Goal: Task Accomplishment & Management: Manage account settings

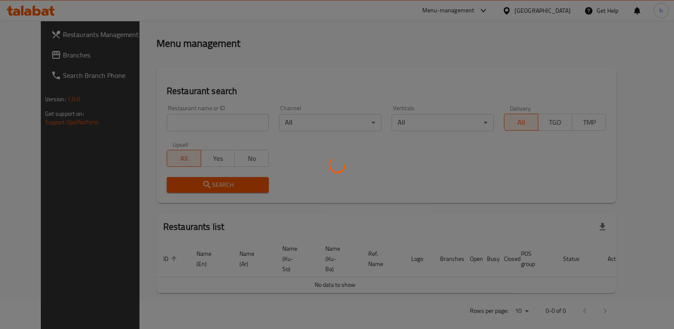
scroll to position [111, 0]
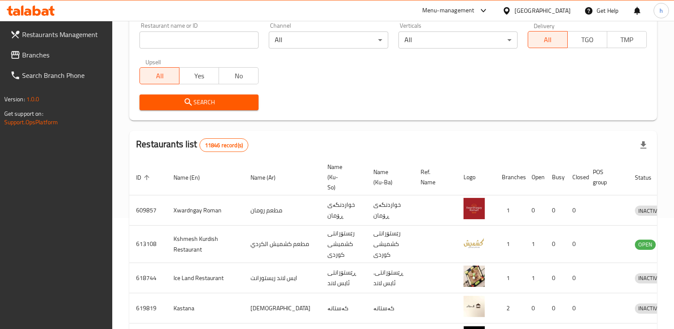
click at [51, 54] on span "Branches" at bounding box center [64, 55] width 84 height 10
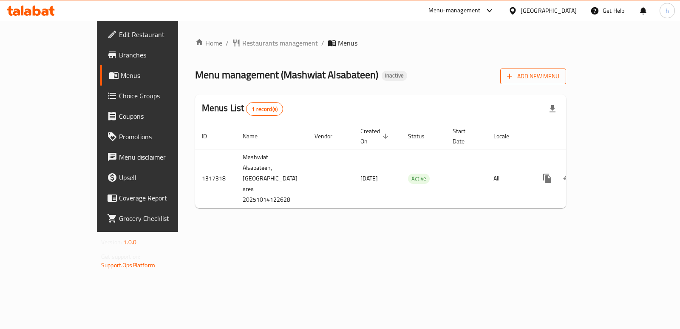
click at [514, 77] on icon "button" at bounding box center [510, 76] width 9 height 9
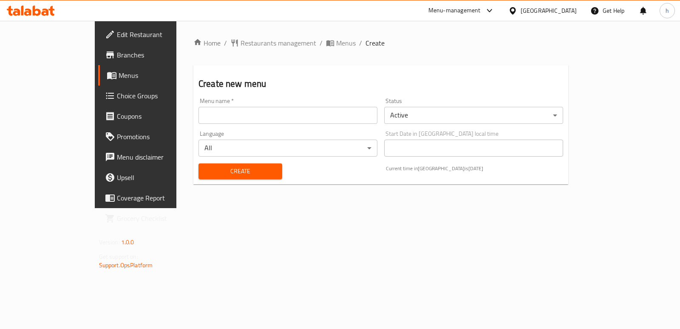
click at [292, 114] on input "text" at bounding box center [288, 115] width 179 height 17
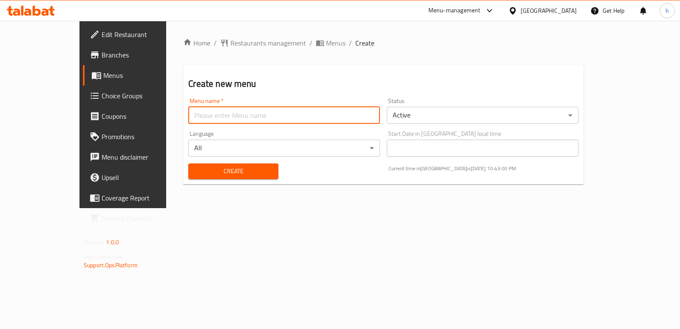
type input "Menu"
drag, startPoint x: 181, startPoint y: 120, endPoint x: 87, endPoint y: 110, distance: 94.5
click at [91, 111] on div "Edit Restaurant Branches Menus Choice Groups Coupons Promotions Menu disclaimer…" at bounding box center [340, 114] width 521 height 187
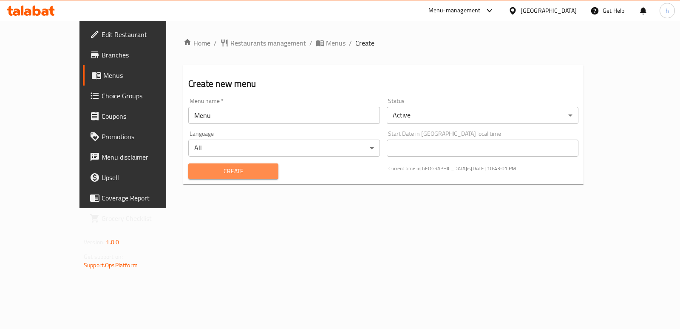
click at [195, 175] on span "Create" at bounding box center [233, 171] width 76 height 11
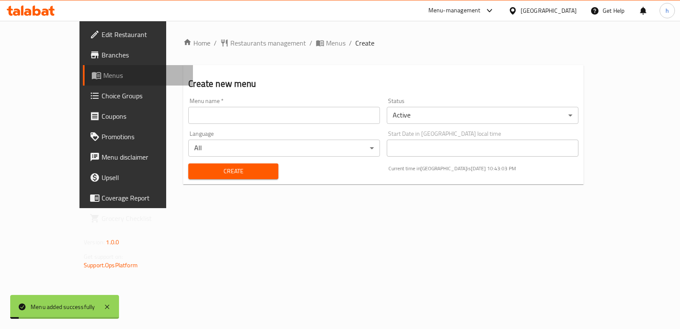
click at [103, 71] on span "Menus" at bounding box center [144, 75] width 83 height 10
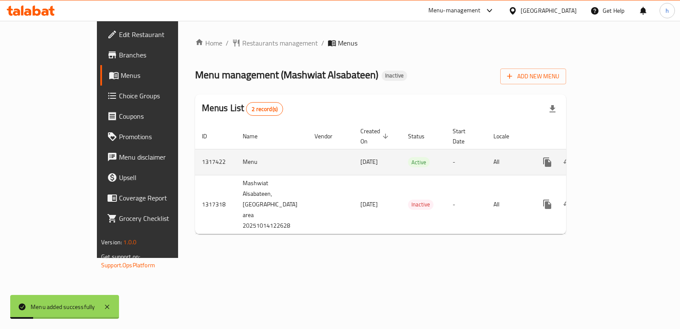
click at [614, 157] on icon "enhanced table" at bounding box center [609, 162] width 10 height 10
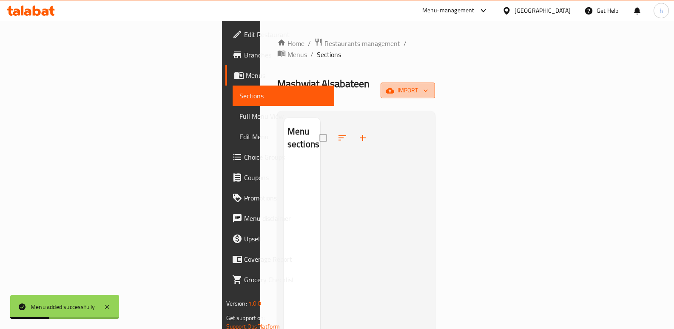
click at [428, 85] on span "import" at bounding box center [407, 90] width 41 height 11
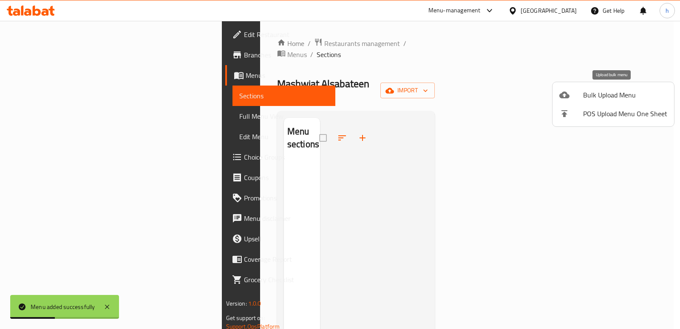
click at [568, 96] on icon at bounding box center [565, 94] width 10 height 7
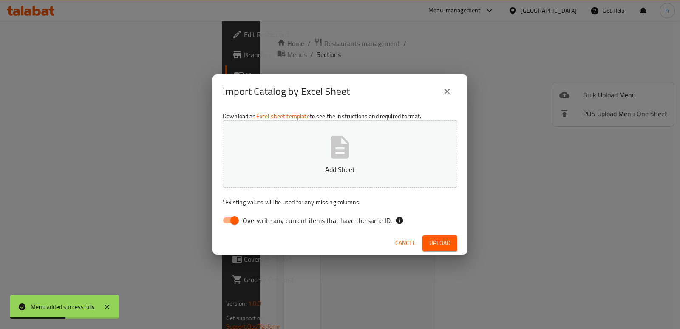
click at [237, 222] on input "Overwrite any current items that have the same ID." at bounding box center [235, 220] width 48 height 16
checkbox input "false"
click at [283, 179] on button "Add Sheet" at bounding box center [340, 153] width 235 height 67
click at [431, 242] on span "Upload" at bounding box center [440, 243] width 21 height 11
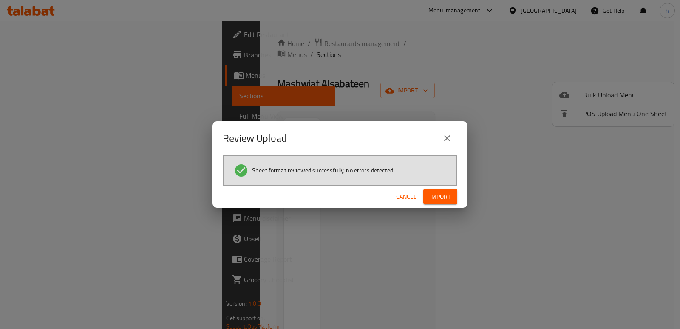
click at [448, 191] on span "Import" at bounding box center [440, 196] width 20 height 11
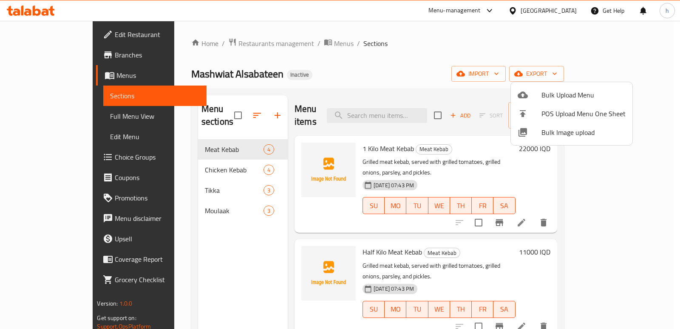
click at [238, 261] on div at bounding box center [340, 164] width 680 height 329
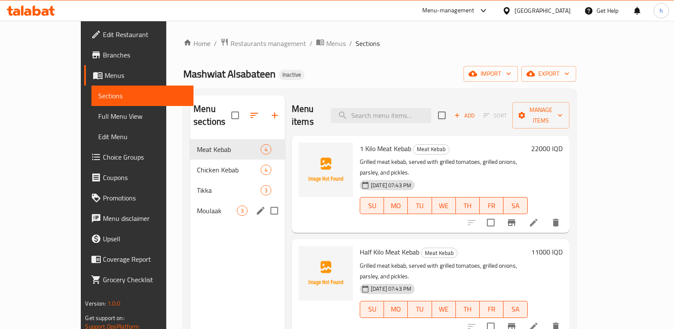
click at [233, 230] on div "Menu sections Meat Kebab 4 Chicken Kebab 4 Tikka 3 Moulaak 3" at bounding box center [237, 259] width 95 height 329
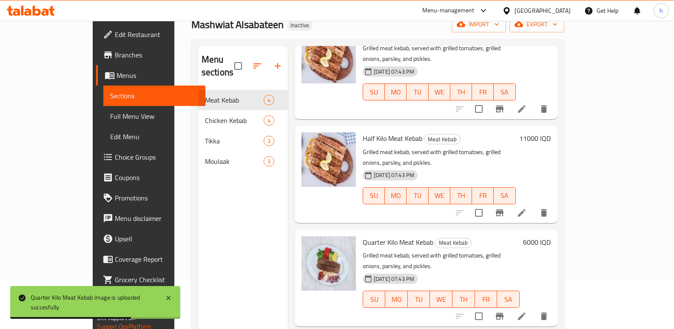
scroll to position [31, 0]
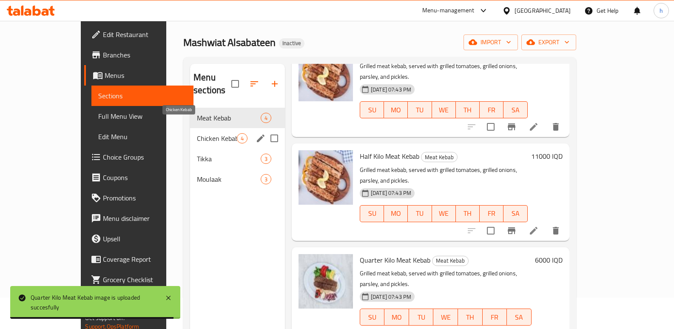
click at [197, 133] on span "Chicken Kebab" at bounding box center [217, 138] width 40 height 10
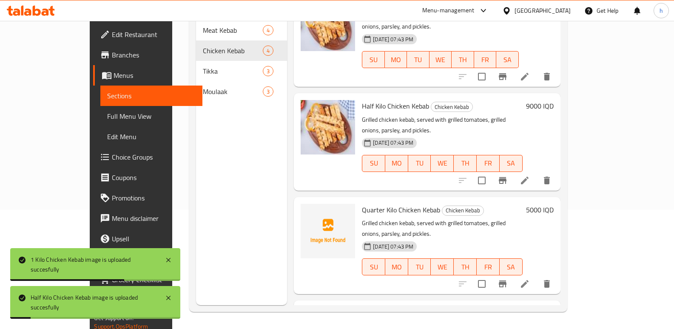
scroll to position [64, 0]
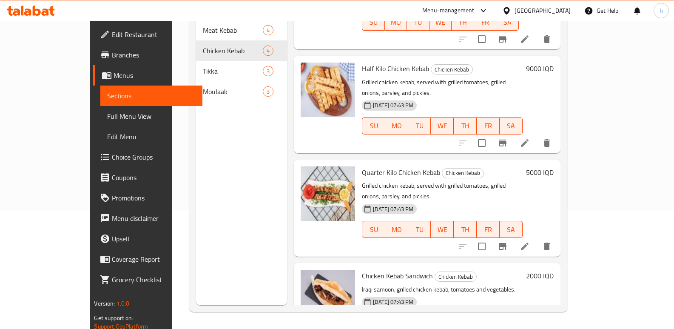
click at [112, 34] on span "Edit Restaurant" at bounding box center [154, 34] width 84 height 10
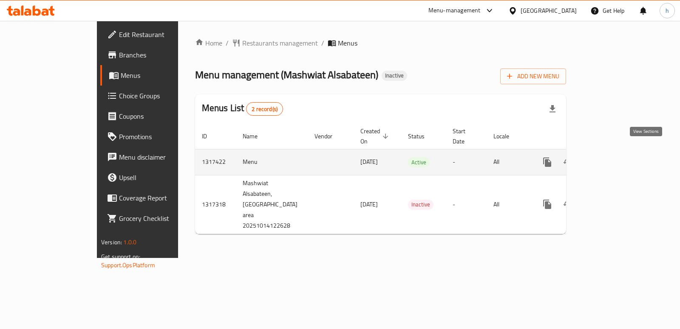
click at [614, 157] on icon "enhanced table" at bounding box center [609, 162] width 10 height 10
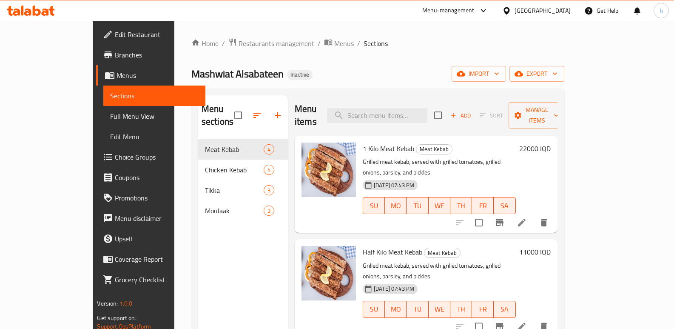
click at [110, 115] on span "Full Menu View" at bounding box center [154, 116] width 88 height 10
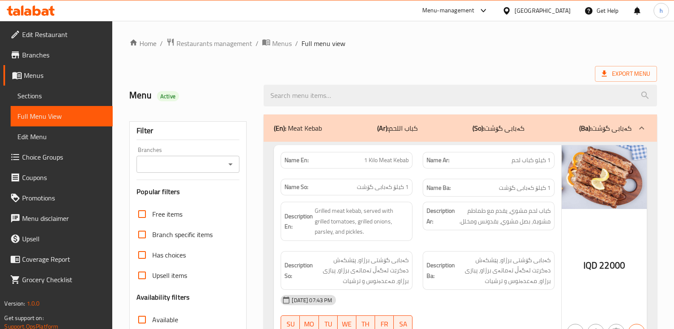
click at [174, 167] on input "Branches" at bounding box center [181, 164] width 84 height 12
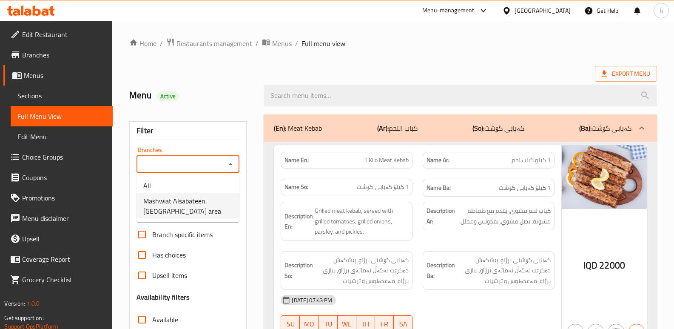
click at [191, 206] on span "Mashwiat Alsabateen, Sadr area" at bounding box center [187, 206] width 89 height 20
type input "Mashwiat Alsabateen, Sadr area"
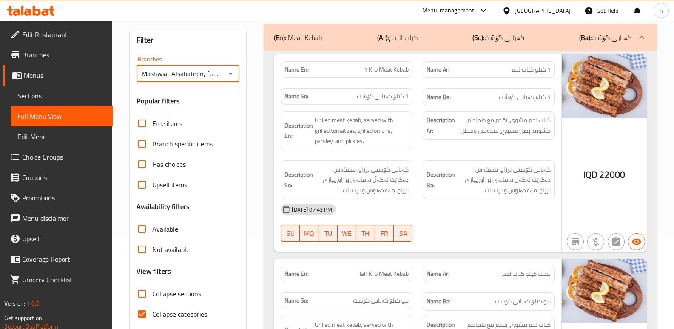
scroll to position [102, 0]
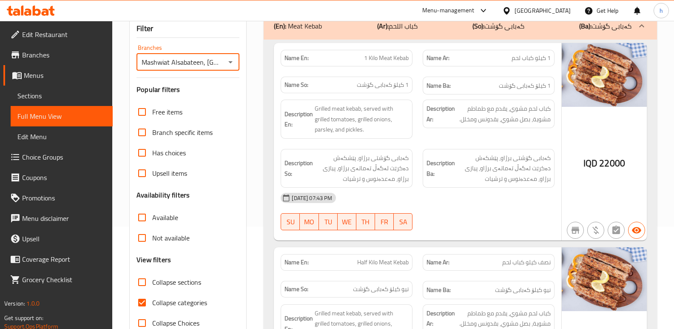
click at [147, 300] on input "Collapse categories" at bounding box center [142, 302] width 20 height 20
checkbox input "false"
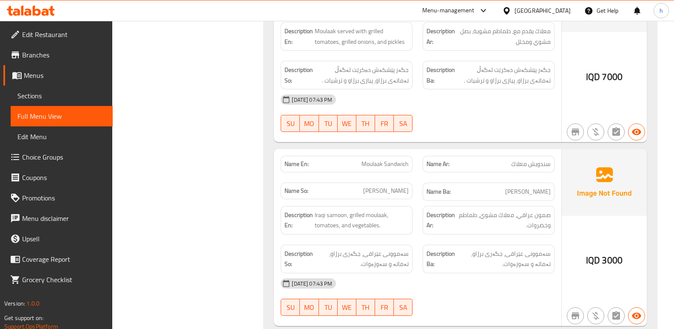
scroll to position [2722, 0]
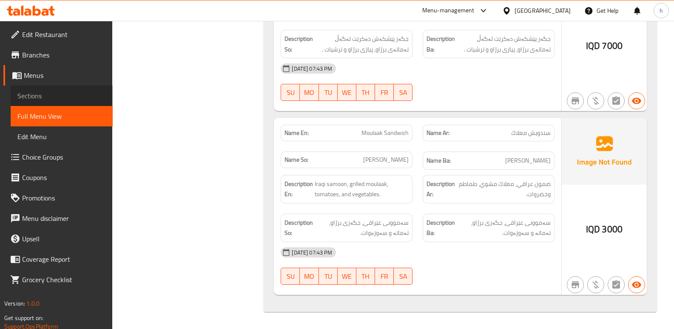
click at [70, 95] on span "Sections" at bounding box center [61, 96] width 88 height 10
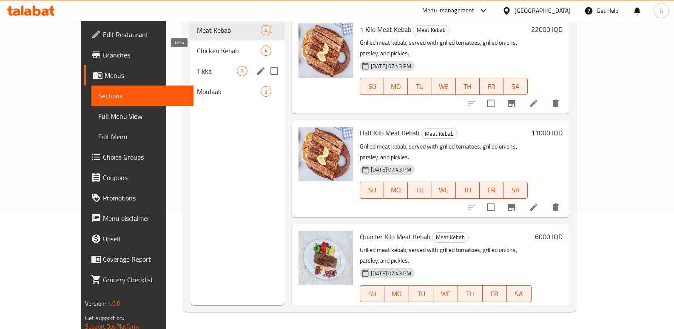
click at [197, 66] on span "Tikka" at bounding box center [217, 71] width 40 height 10
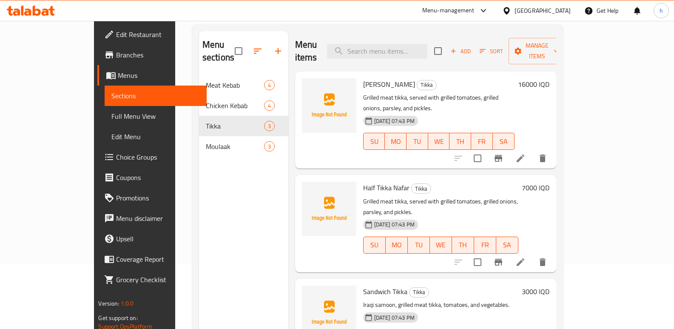
scroll to position [58, 0]
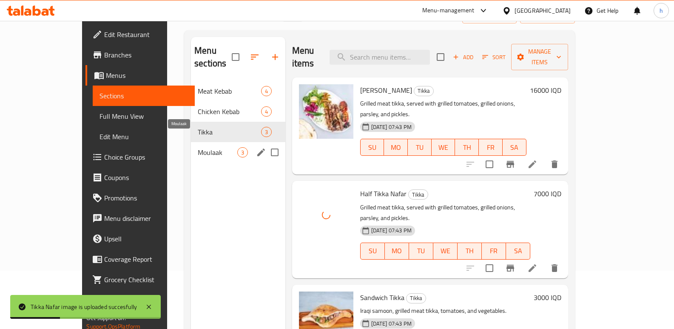
click at [198, 147] on span "Moulaak" at bounding box center [217, 152] width 39 height 10
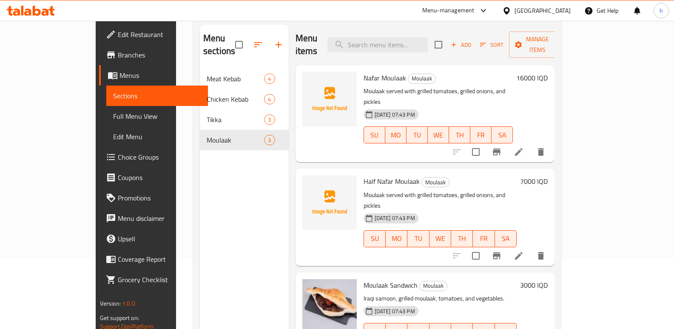
scroll to position [63, 0]
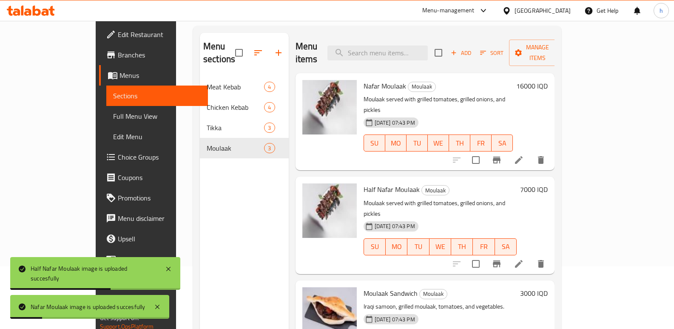
click at [113, 118] on span "Full Menu View" at bounding box center [157, 116] width 88 height 10
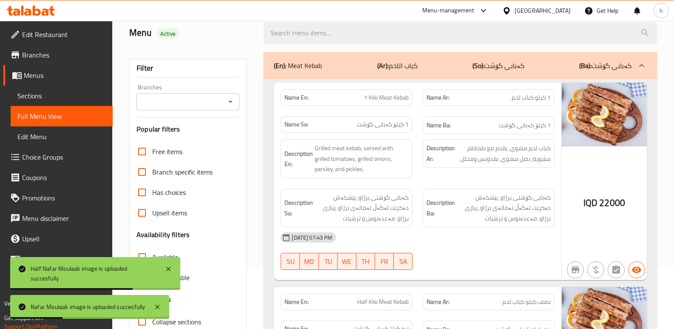
click at [179, 106] on input "Branches" at bounding box center [181, 102] width 84 height 12
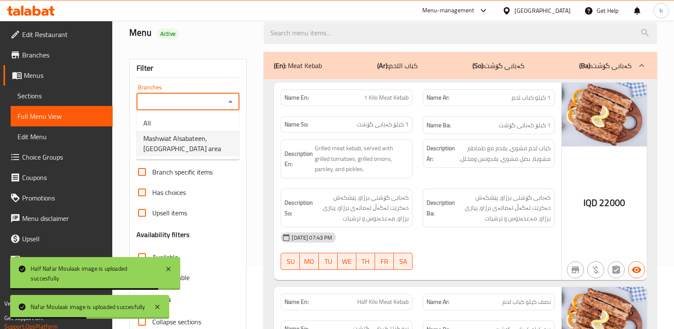
click at [192, 144] on span "Mashwiat Alsabateen, Sadr area" at bounding box center [187, 143] width 89 height 20
type input "Mashwiat Alsabateen, Sadr area"
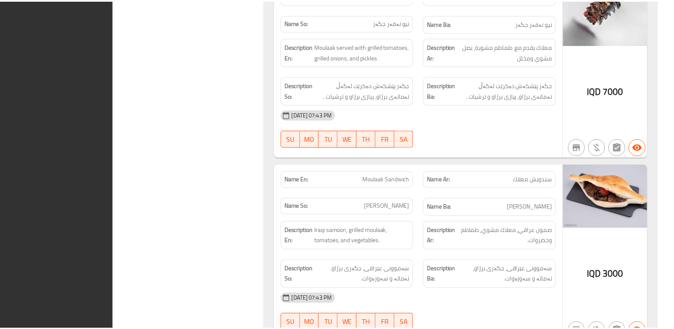
scroll to position [2722, 0]
